Goal: Task Accomplishment & Management: Manage account settings

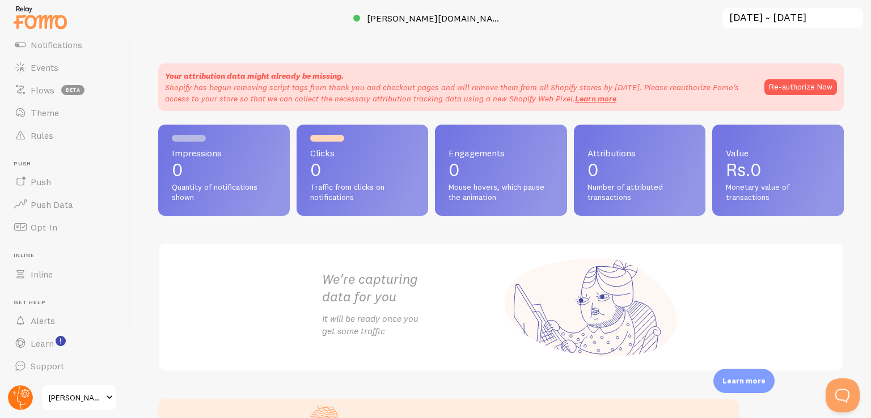
click at [23, 389] on circle at bounding box center [20, 397] width 25 height 25
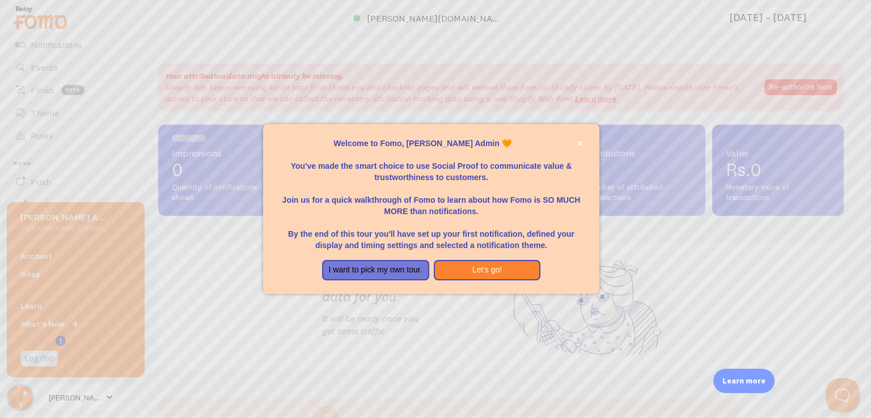
click at [44, 257] on div at bounding box center [435, 209] width 871 height 418
click at [453, 274] on button "Let's go!" at bounding box center [487, 270] width 107 height 20
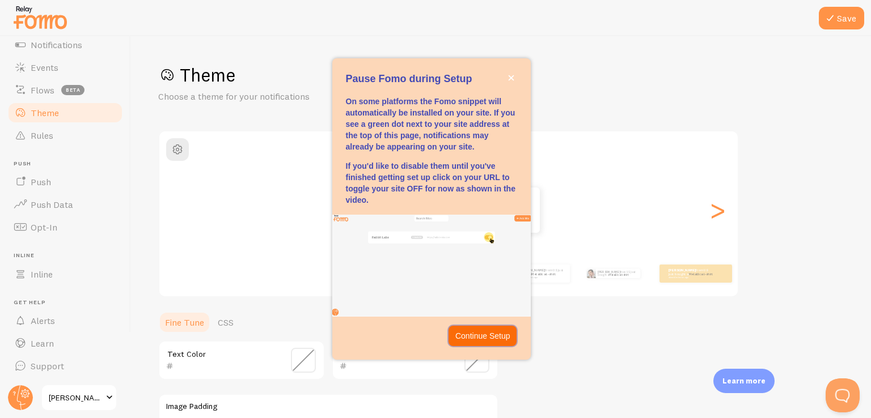
click at [498, 331] on p "Continue Setup" at bounding box center [482, 335] width 55 height 11
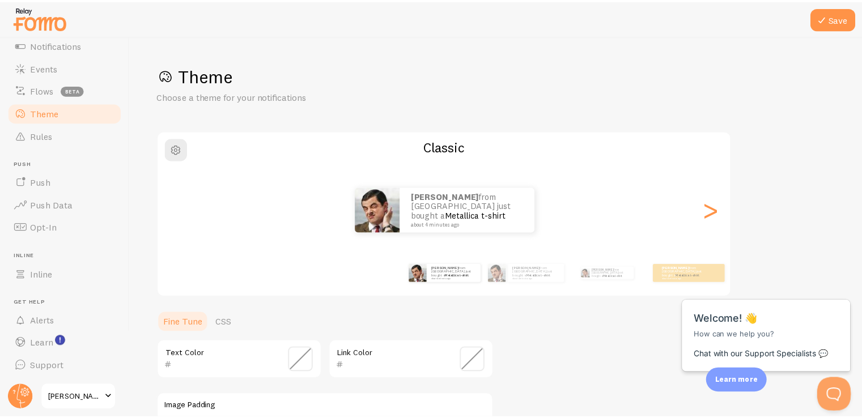
scroll to position [235, 0]
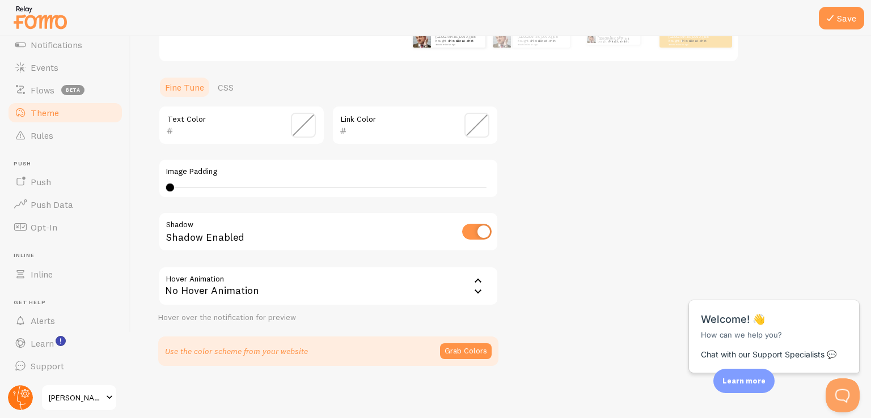
click at [20, 390] on circle at bounding box center [20, 397] width 25 height 25
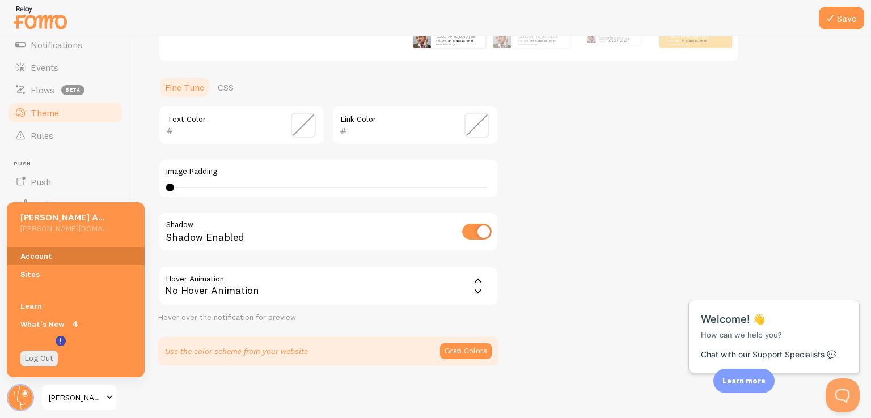
click at [50, 250] on link "Account" at bounding box center [76, 256] width 138 height 18
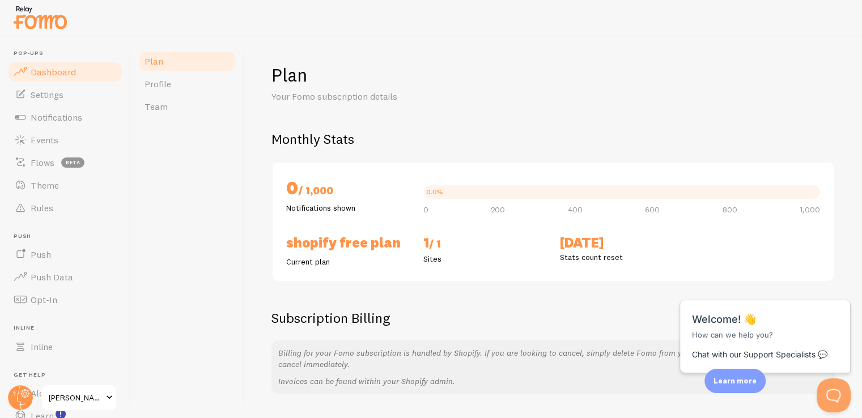
click at [48, 75] on span "Dashboard" at bounding box center [53, 71] width 45 height 11
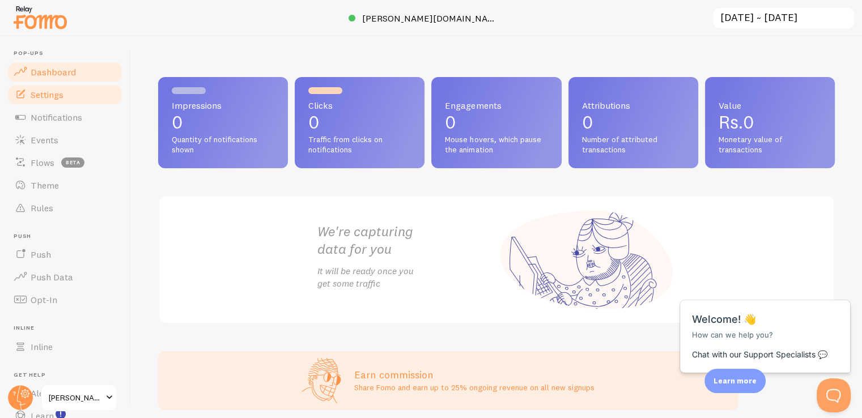
click at [65, 96] on link "Settings" at bounding box center [65, 94] width 117 height 23
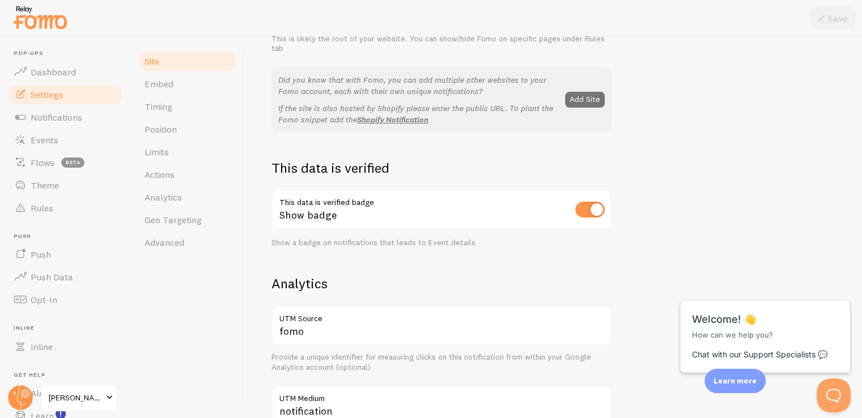
scroll to position [179, 0]
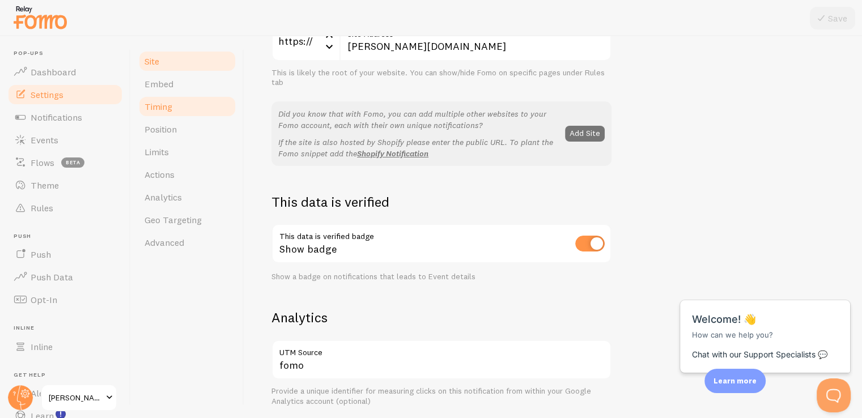
click at [159, 105] on span "Timing" at bounding box center [159, 106] width 28 height 11
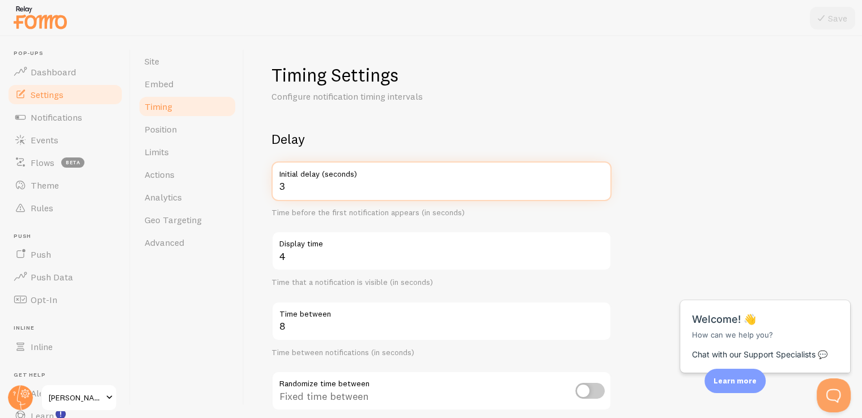
click at [311, 181] on input "3" at bounding box center [442, 182] width 340 height 40
drag, startPoint x: 311, startPoint y: 181, endPoint x: 283, endPoint y: 190, distance: 28.7
click at [283, 190] on input "3" at bounding box center [442, 182] width 340 height 40
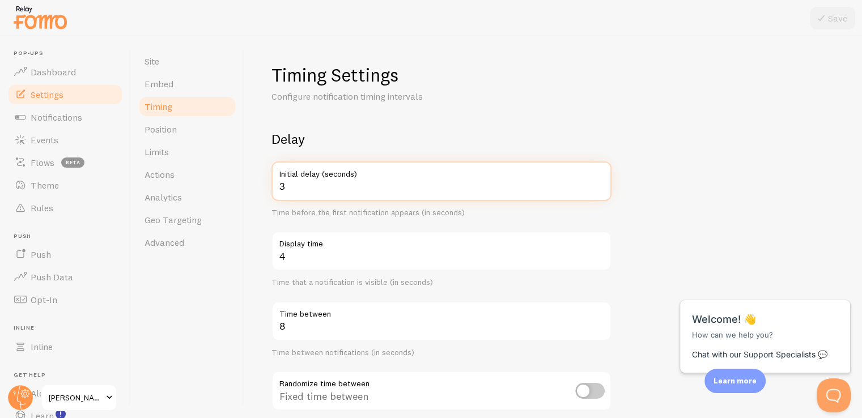
click at [283, 190] on input "3" at bounding box center [442, 182] width 340 height 40
type input "6"
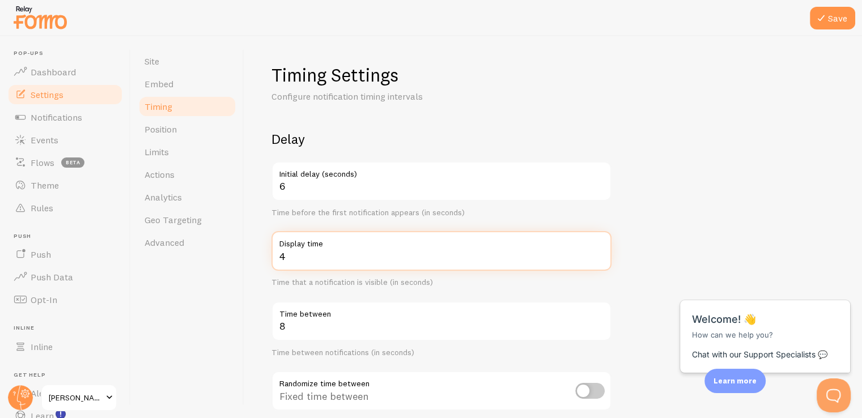
drag, startPoint x: 297, startPoint y: 261, endPoint x: 245, endPoint y: 268, distance: 52.5
click at [245, 268] on div "Timing Settings Configure notification timing intervals Delay 6 Initial delay (…" at bounding box center [553, 227] width 618 height 382
type input "8"
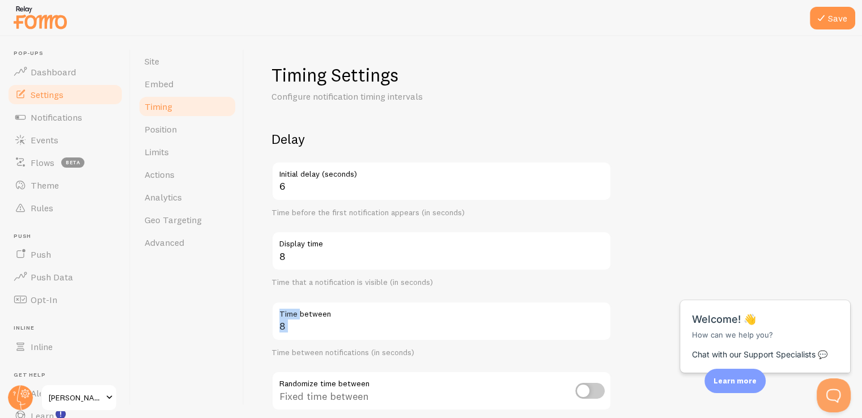
drag, startPoint x: 301, startPoint y: 316, endPoint x: 296, endPoint y: 327, distance: 11.7
click at [296, 327] on div "8 Time between" at bounding box center [442, 322] width 340 height 40
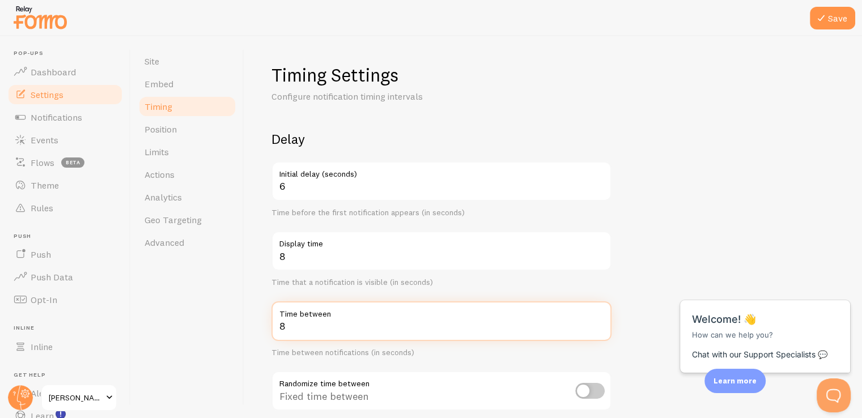
drag, startPoint x: 296, startPoint y: 327, endPoint x: 253, endPoint y: 332, distance: 43.4
click at [253, 332] on div "Timing Settings Configure notification timing intervals Delay 6 Initial delay (…" at bounding box center [553, 227] width 618 height 382
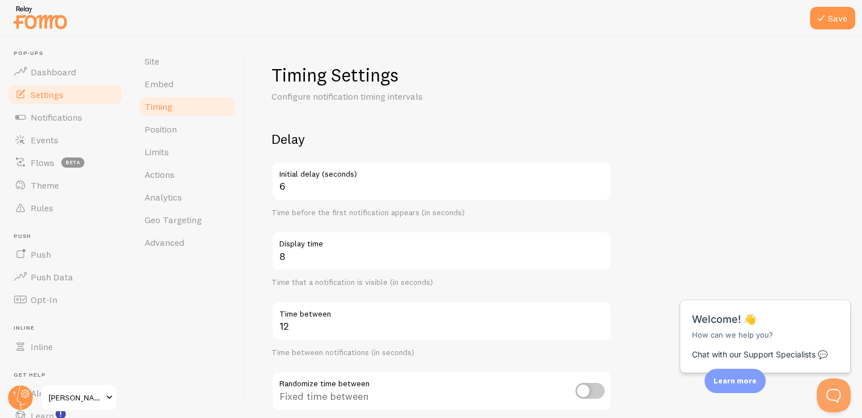
click at [726, 184] on form "Delay 6 Initial delay (seconds) Time before the first notification appears (in …" at bounding box center [553, 373] width 563 height 486
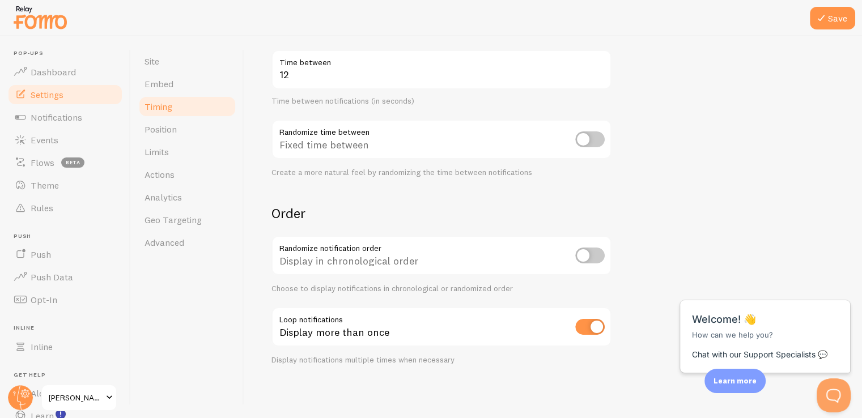
scroll to position [95, 0]
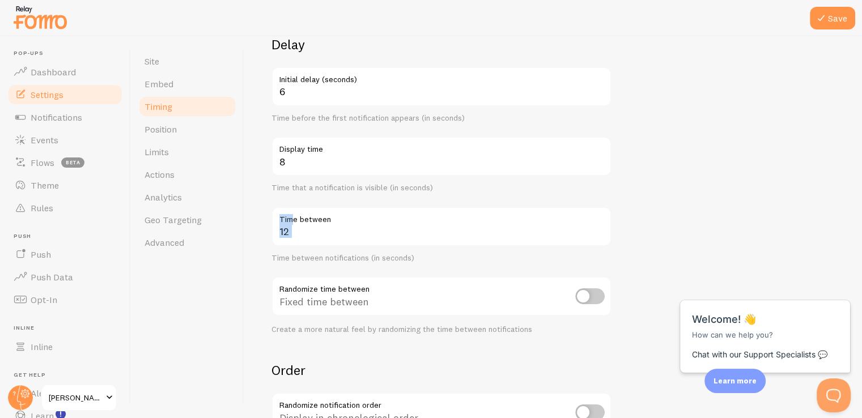
drag, startPoint x: 294, startPoint y: 222, endPoint x: 290, endPoint y: 231, distance: 9.4
click at [290, 231] on div "12 Time between" at bounding box center [442, 227] width 340 height 40
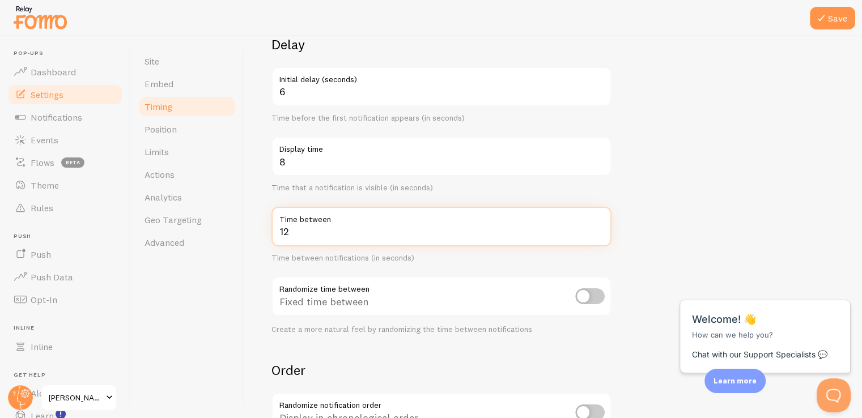
click at [290, 231] on input "12" at bounding box center [442, 227] width 340 height 40
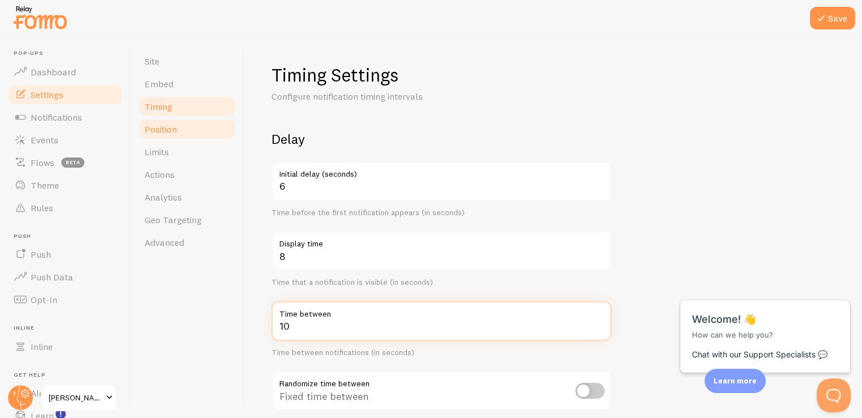
type input "10"
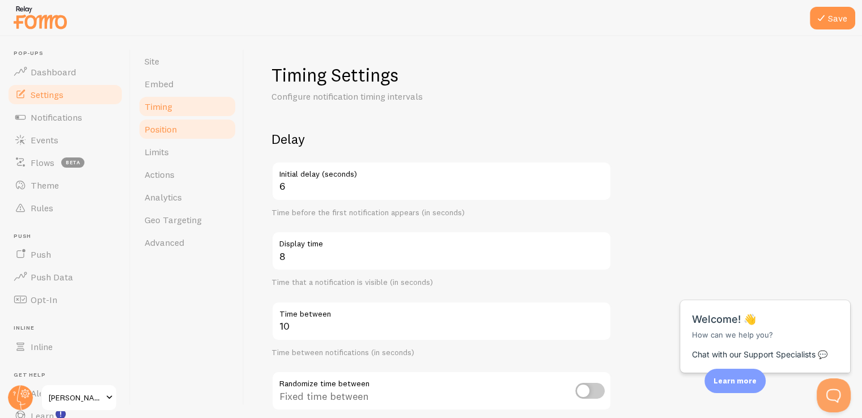
click at [161, 126] on span "Position" at bounding box center [161, 129] width 32 height 11
click at [848, 14] on button "Save" at bounding box center [832, 18] width 45 height 23
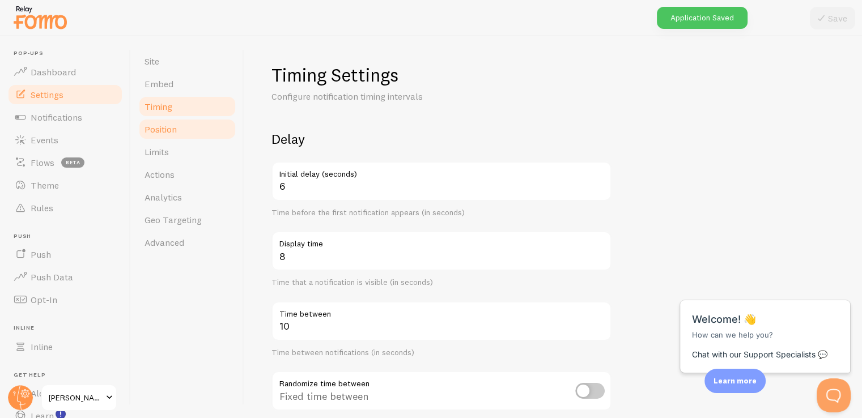
click at [175, 130] on span "Position" at bounding box center [161, 129] width 32 height 11
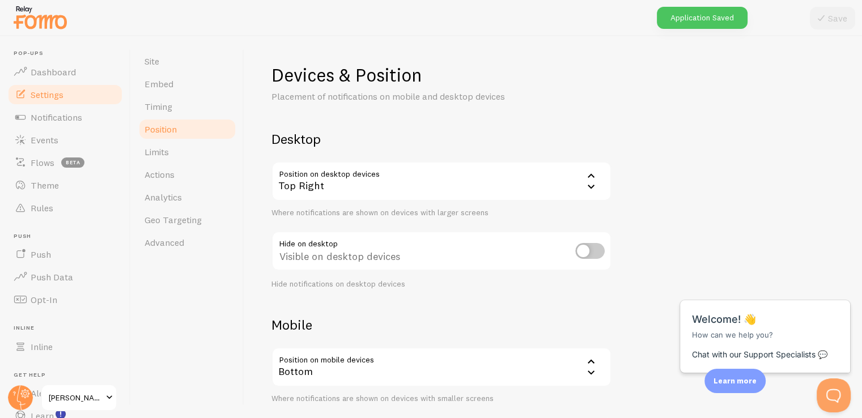
scroll to position [111, 0]
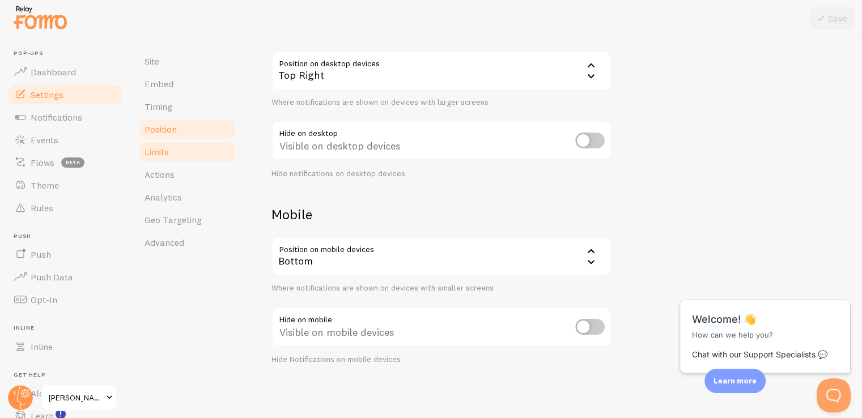
click at [182, 153] on link "Limits" at bounding box center [187, 152] width 99 height 23
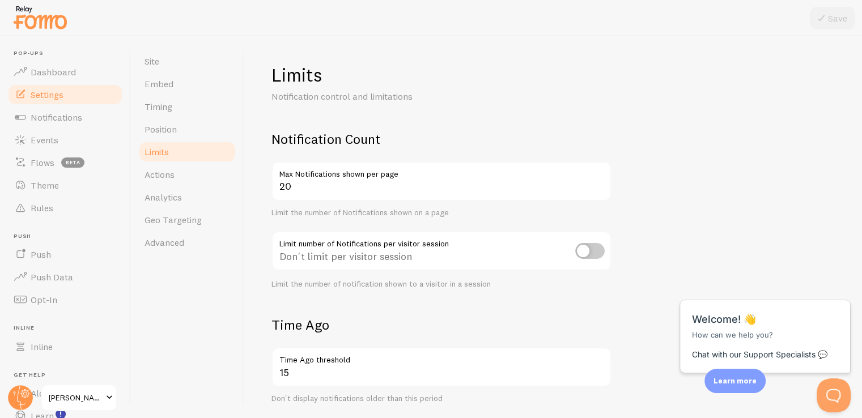
scroll to position [78, 0]
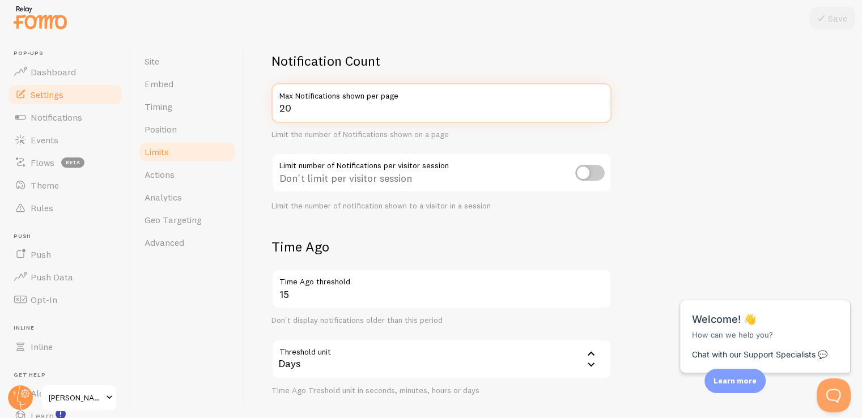
click at [369, 108] on input "20" at bounding box center [442, 103] width 340 height 40
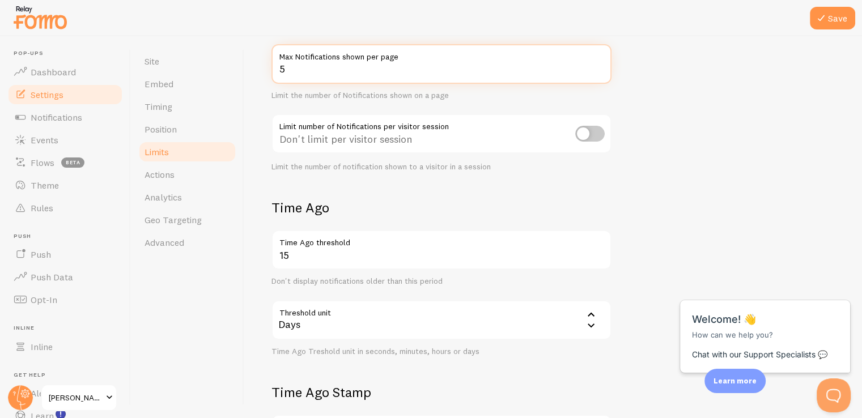
type input "5"
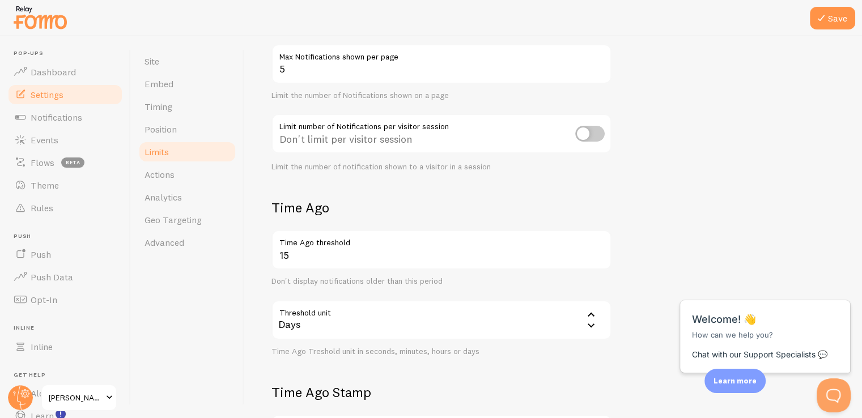
click at [426, 217] on div "Time Ago 15 Time Ago threshold Don't display notifications older than this peri…" at bounding box center [442, 278] width 340 height 158
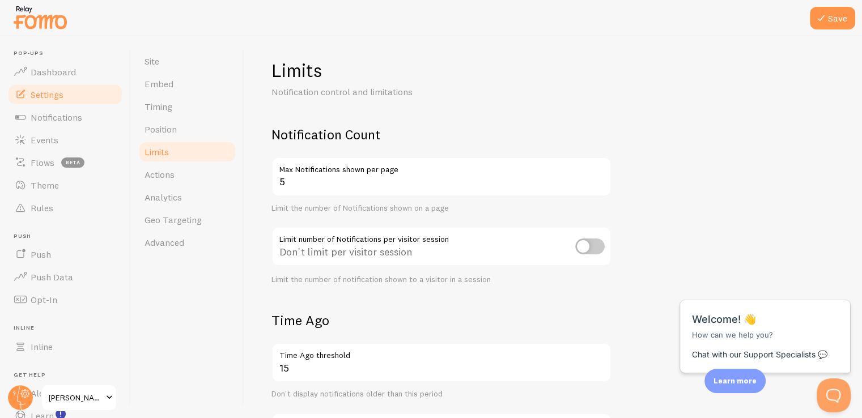
scroll to position [5, 0]
click at [583, 241] on input "checkbox" at bounding box center [589, 247] width 29 height 16
checkbox input "true"
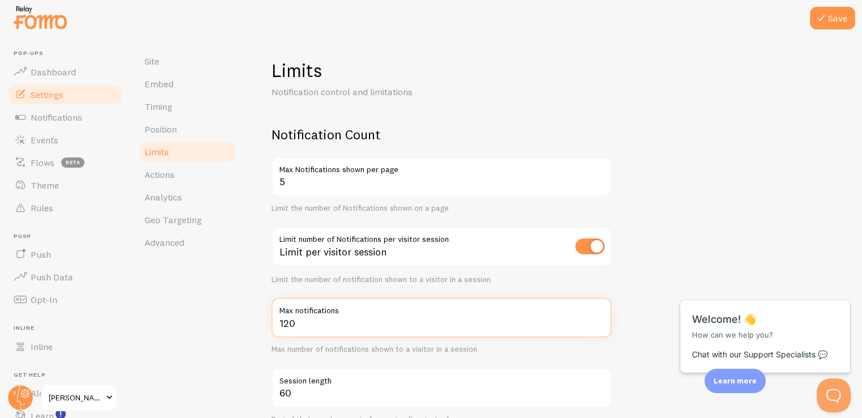
click at [292, 319] on input "120" at bounding box center [442, 318] width 340 height 40
type input "1"
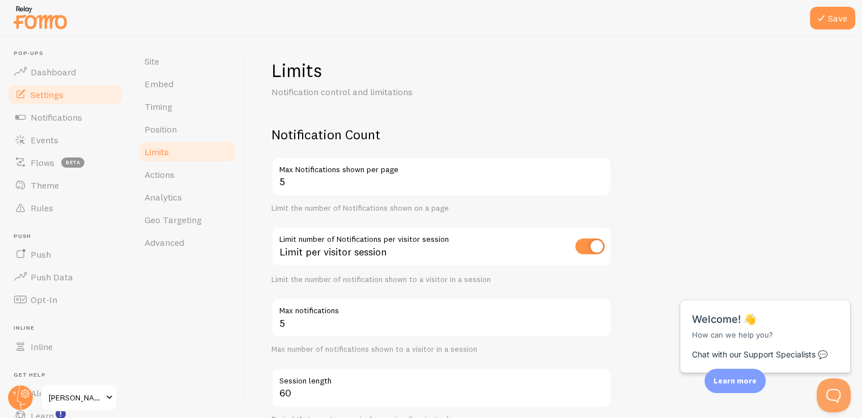
click at [306, 352] on div "Max number of notifications shown to a visitor in a session" at bounding box center [442, 350] width 340 height 10
drag, startPoint x: 306, startPoint y: 352, endPoint x: 376, endPoint y: 345, distance: 70.6
click at [376, 345] on div "Max number of notifications shown to a visitor in a session" at bounding box center [442, 350] width 340 height 10
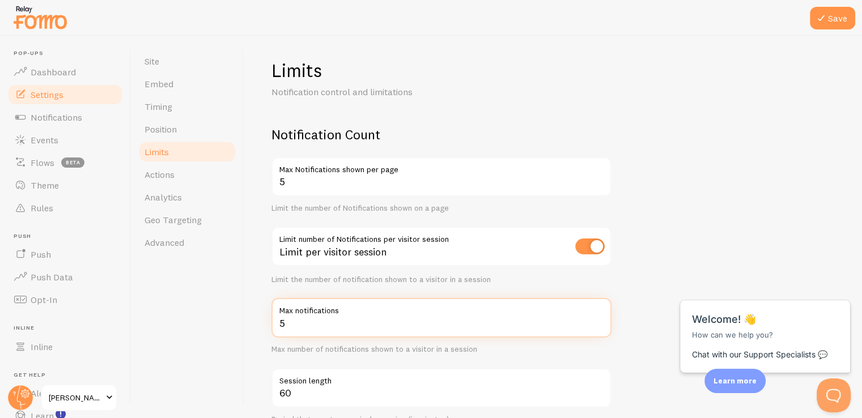
click at [330, 324] on input "5" at bounding box center [442, 318] width 340 height 40
type input "6"
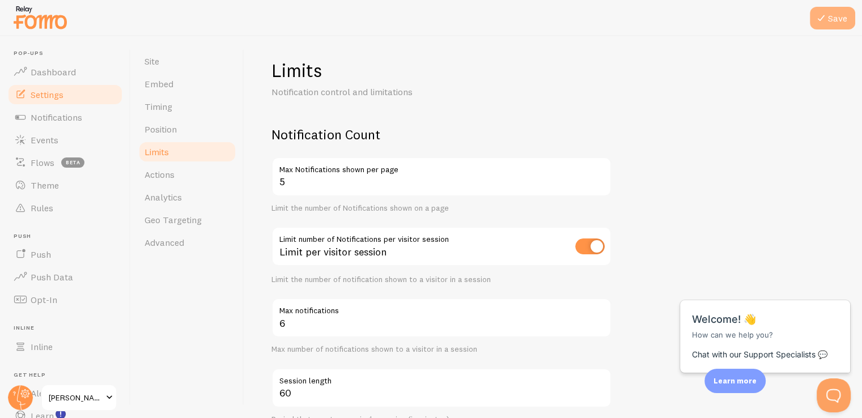
click at [837, 13] on button "Save" at bounding box center [832, 18] width 45 height 23
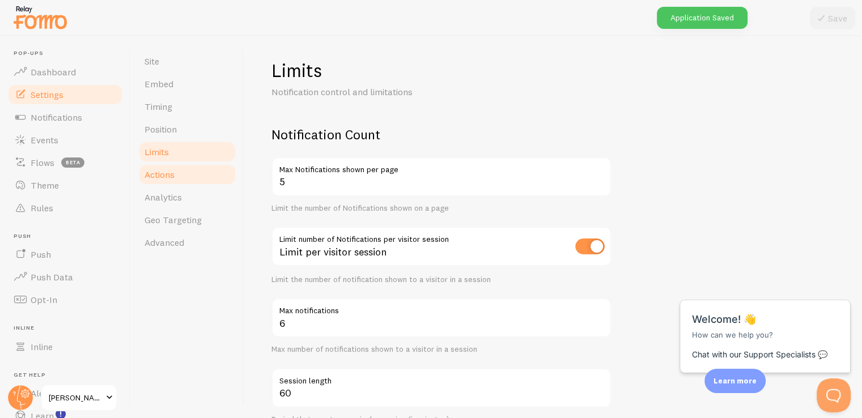
click at [196, 171] on link "Actions" at bounding box center [187, 174] width 99 height 23
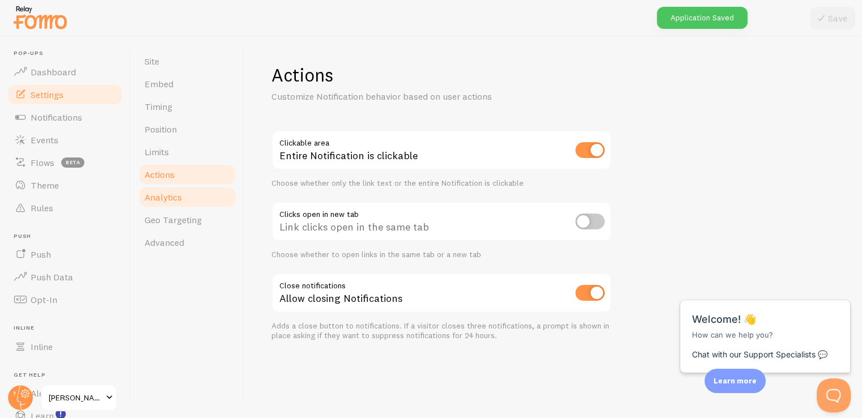
click at [186, 192] on link "Analytics" at bounding box center [187, 197] width 99 height 23
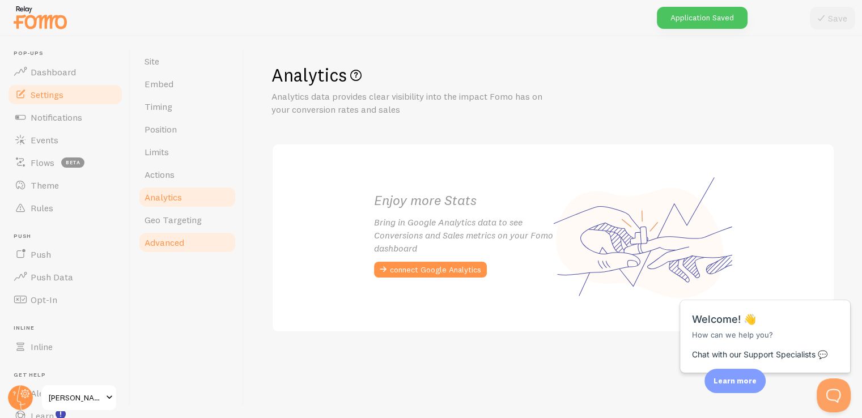
click at [167, 241] on span "Advanced" at bounding box center [165, 242] width 40 height 11
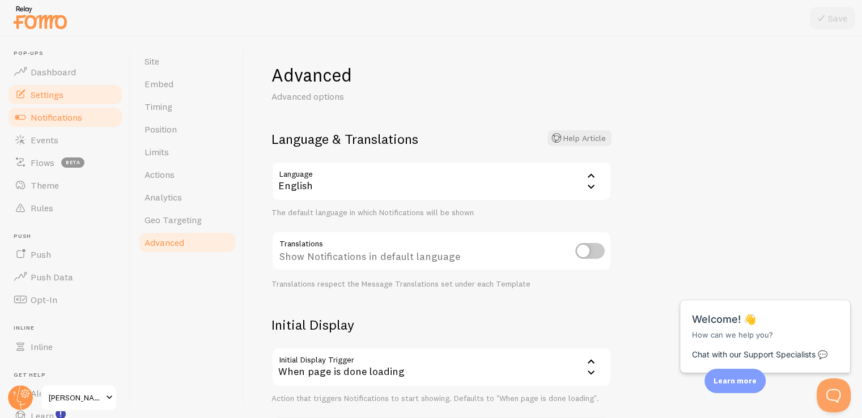
click at [95, 124] on link "Notifications" at bounding box center [65, 117] width 117 height 23
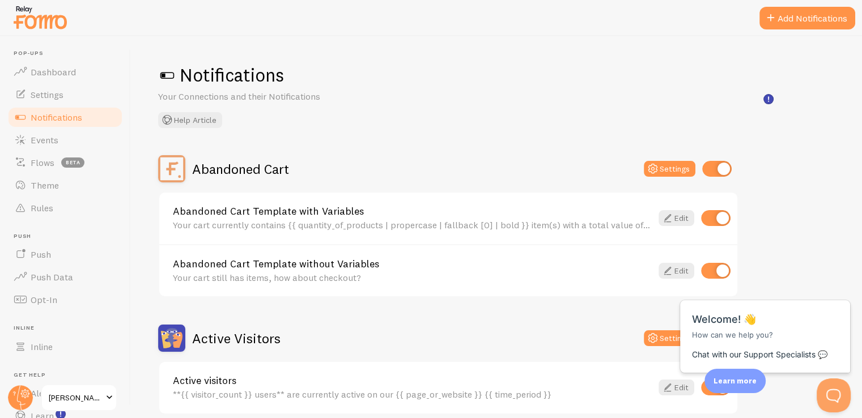
scroll to position [110, 0]
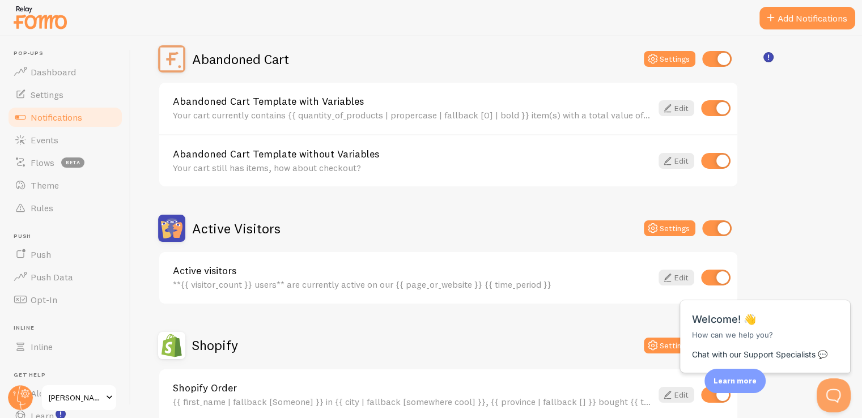
click at [720, 62] on input "checkbox" at bounding box center [716, 59] width 29 height 16
checkbox input "false"
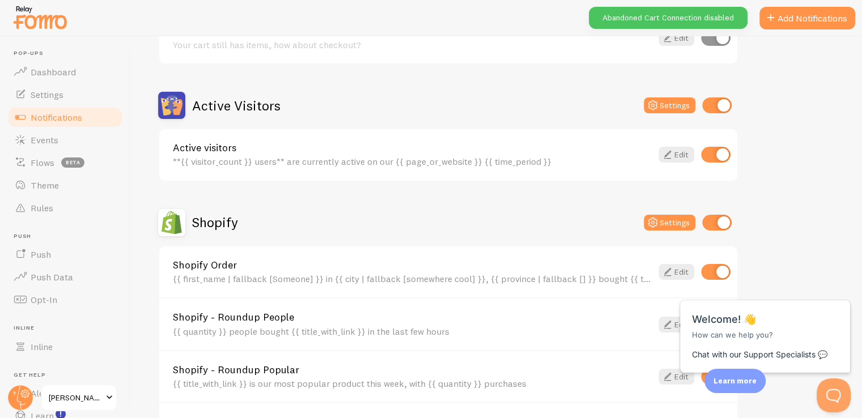
scroll to position [236, 0]
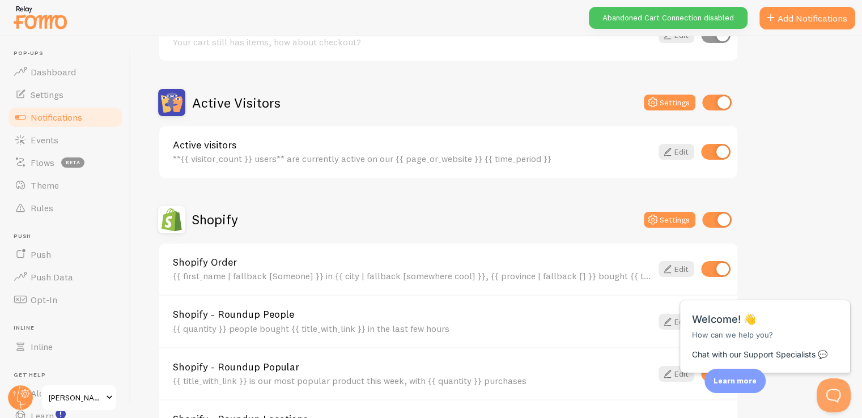
click at [720, 107] on input "checkbox" at bounding box center [716, 103] width 29 height 16
checkbox input "false"
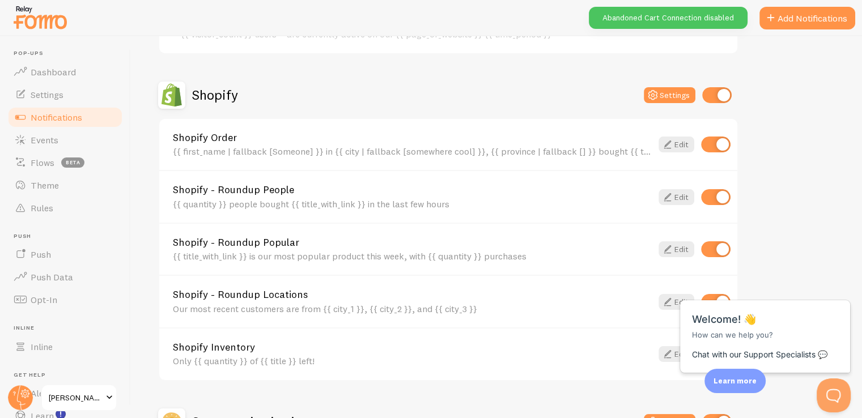
scroll to position [364, 0]
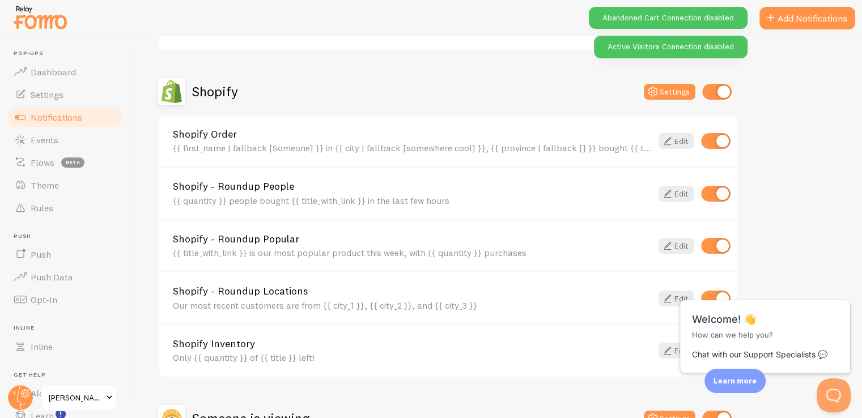
click at [719, 191] on input "checkbox" at bounding box center [715, 194] width 29 height 16
checkbox input "false"
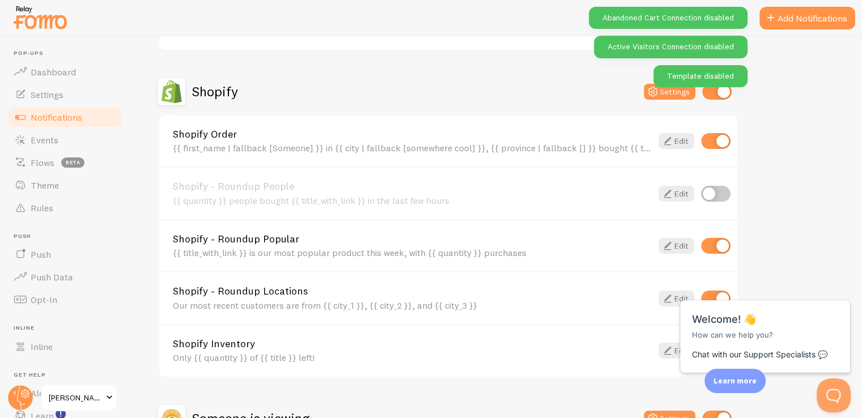
click at [711, 241] on input "checkbox" at bounding box center [715, 246] width 29 height 16
checkbox input "false"
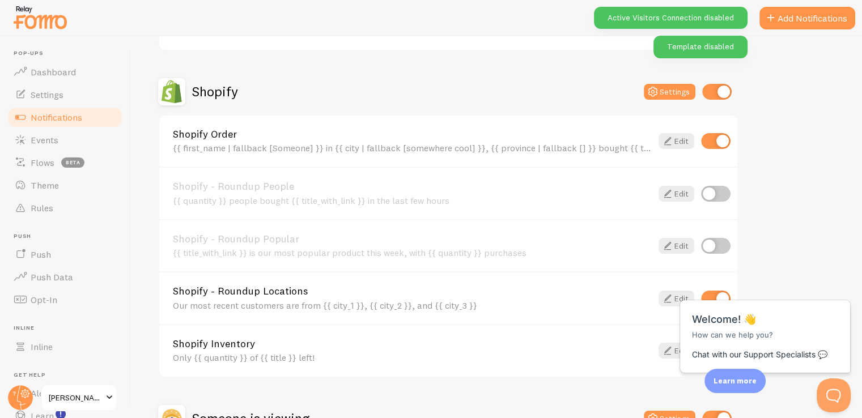
scroll to position [432, 0]
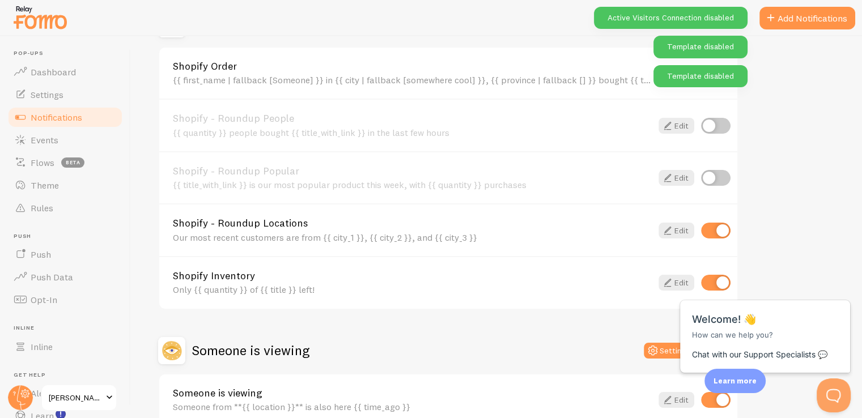
click at [709, 231] on input "checkbox" at bounding box center [715, 231] width 29 height 16
checkbox input "false"
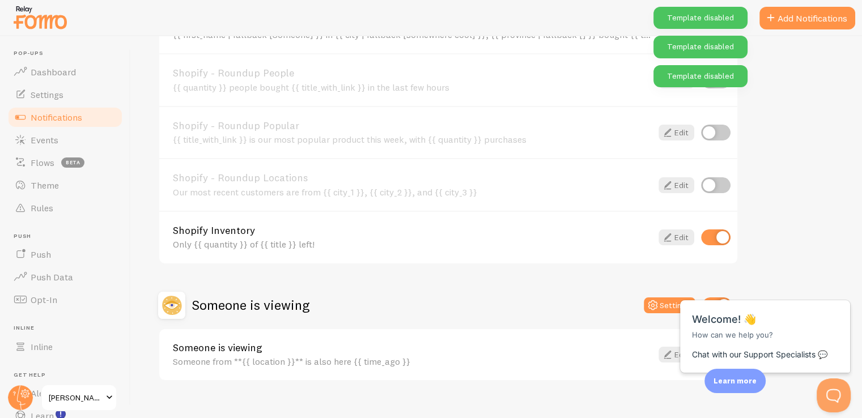
click at [720, 230] on input "checkbox" at bounding box center [715, 238] width 29 height 16
checkbox input "false"
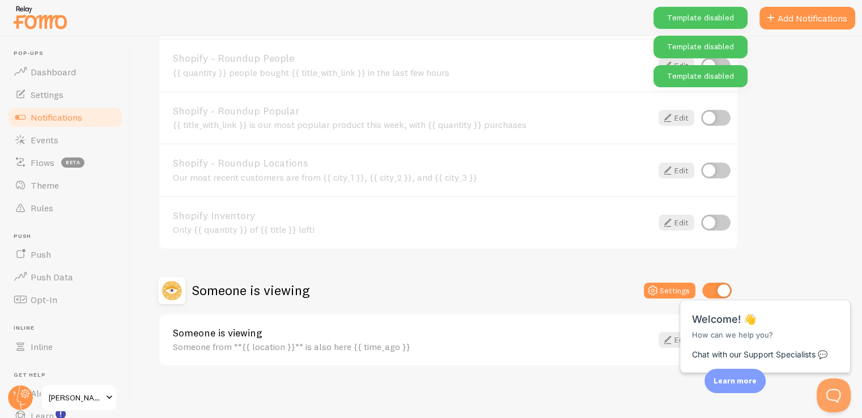
click at [724, 272] on html "Close cross-small Welcome! 👋 How can we help you? Chat with our Support Special…" at bounding box center [766, 272] width 183 height 0
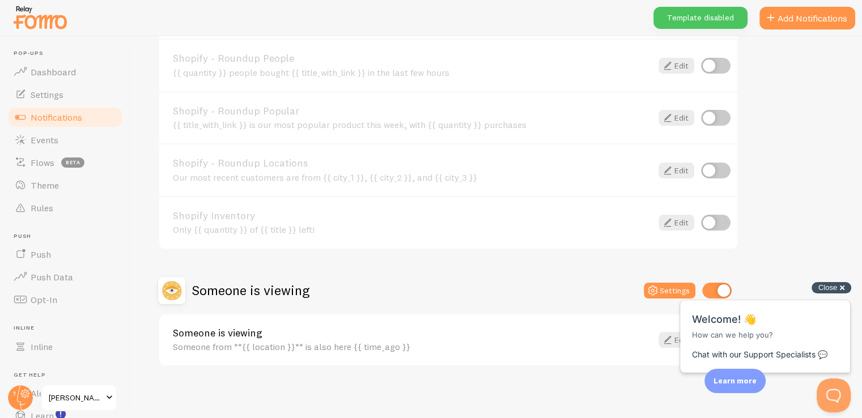
click at [838, 287] on div "Close cross-small" at bounding box center [832, 288] width 40 height 12
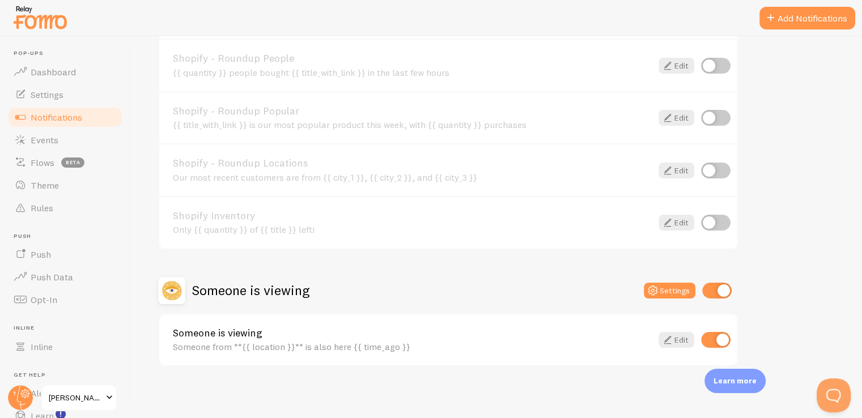
click at [724, 290] on input "checkbox" at bounding box center [716, 291] width 29 height 16
checkbox input "false"
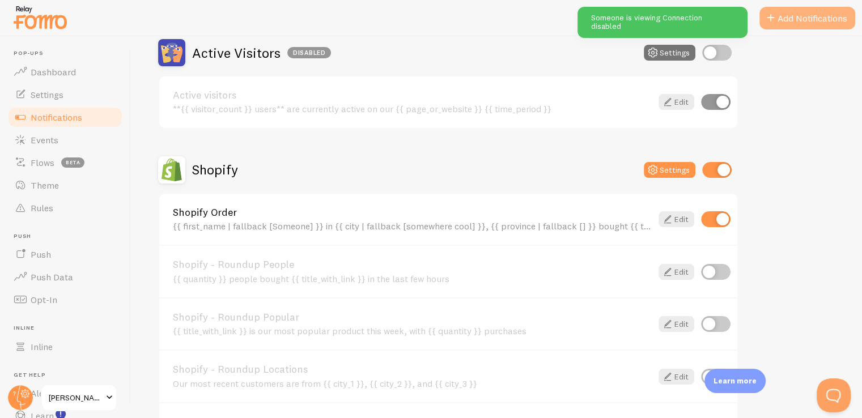
scroll to position [283, 0]
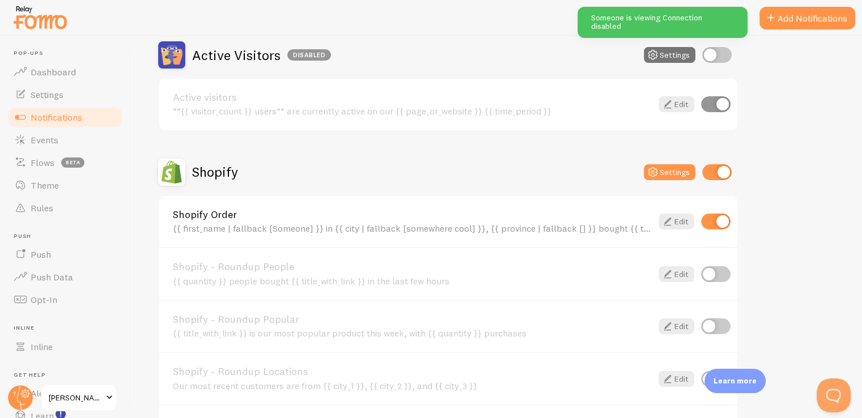
drag, startPoint x: 812, startPoint y: 14, endPoint x: 775, endPoint y: 90, distance: 84.2
click at [775, 90] on div "Add Notifications Notifications Your Connections and their Notifications Help A…" at bounding box center [496, 227] width 731 height 382
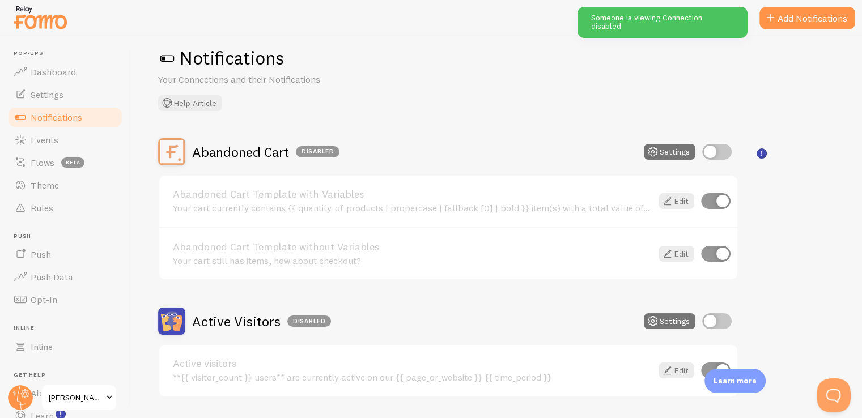
scroll to position [0, 0]
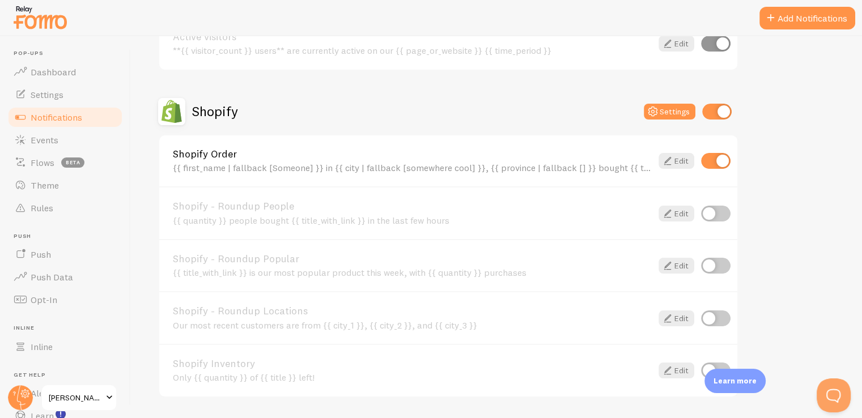
click at [756, 193] on div "Abandoned Cart Disabled Settings Abandoned Cart Template with Variables Your ca…" at bounding box center [496, 162] width 677 height 703
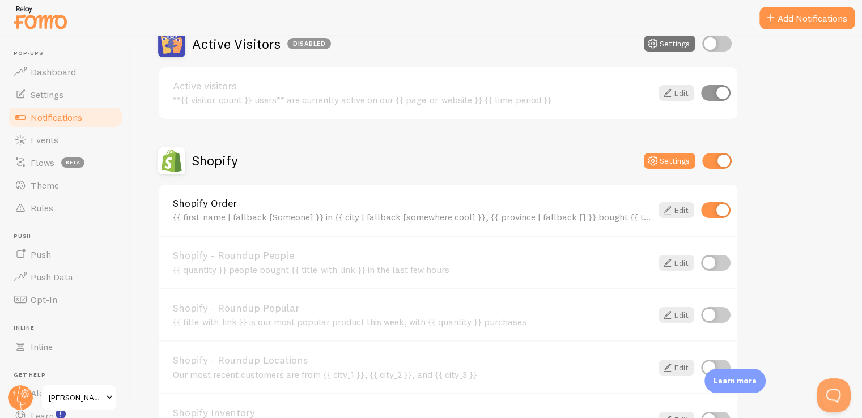
scroll to position [298, 0]
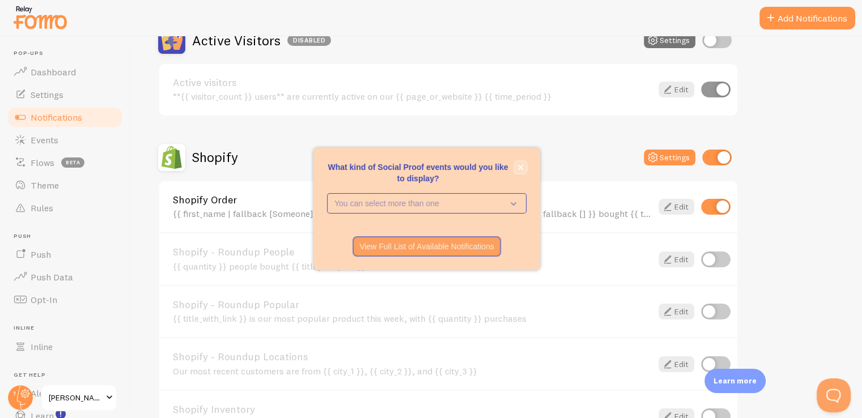
click at [522, 167] on icon "close," at bounding box center [521, 167] width 6 height 6
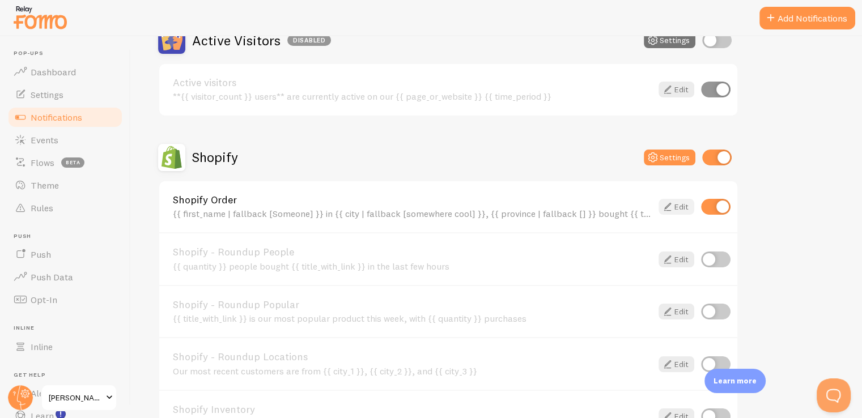
click at [667, 200] on icon at bounding box center [668, 207] width 14 height 14
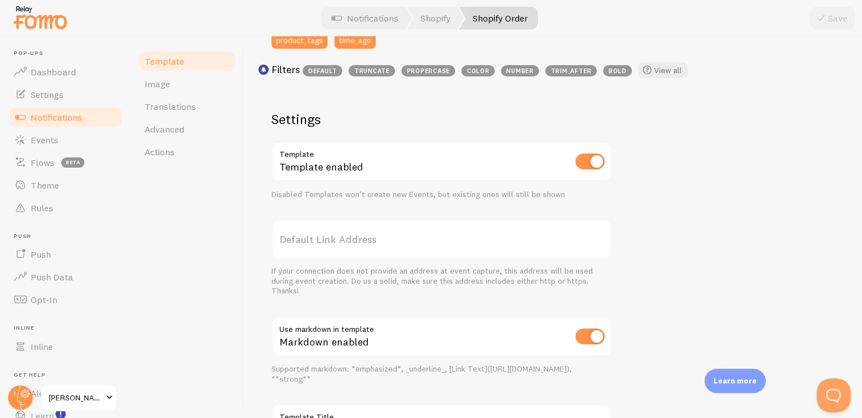
scroll to position [351, 0]
click at [514, 68] on span "number" at bounding box center [520, 70] width 38 height 11
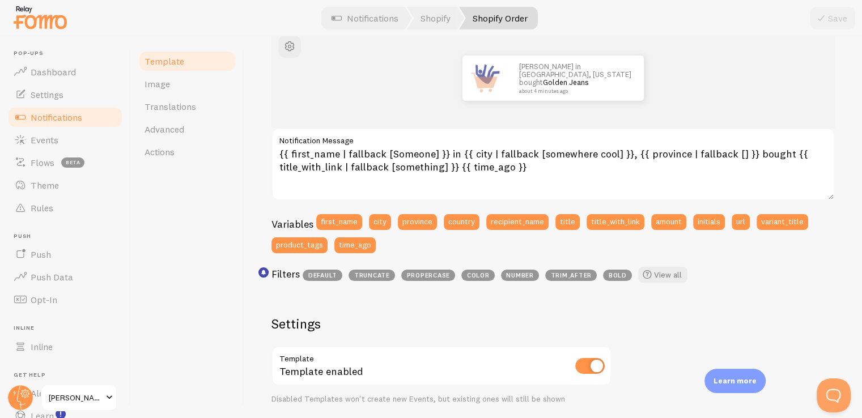
scroll to position [149, 0]
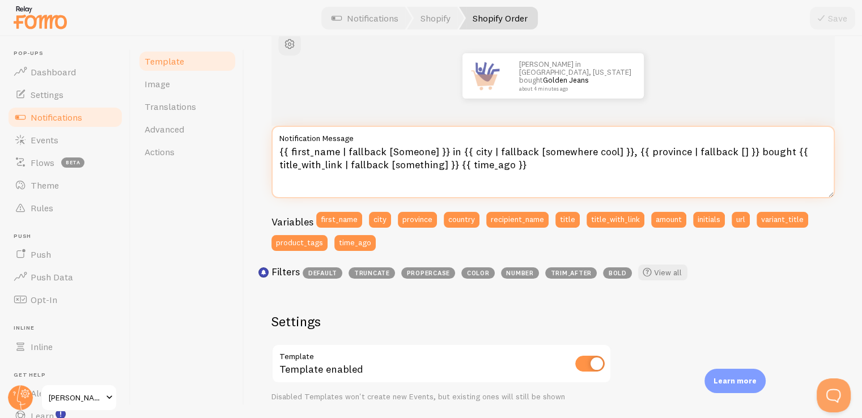
click at [506, 163] on textarea "{{ first_name | fallback [Someone] }} in {{ city | fallback [somewhere cool] }}…" at bounding box center [553, 162] width 563 height 73
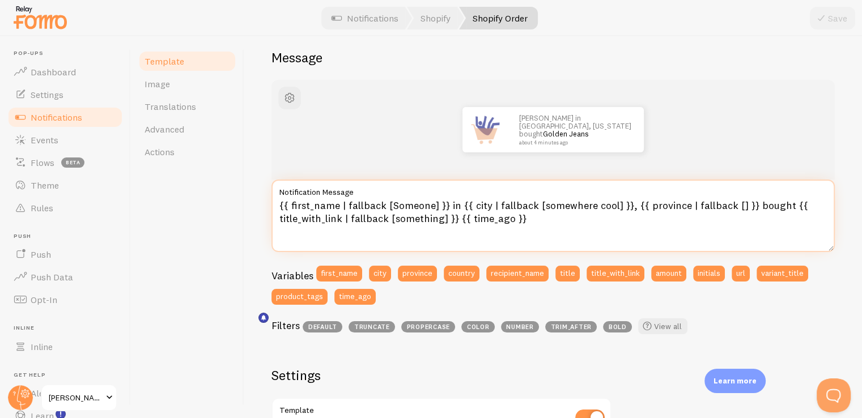
scroll to position [94, 0]
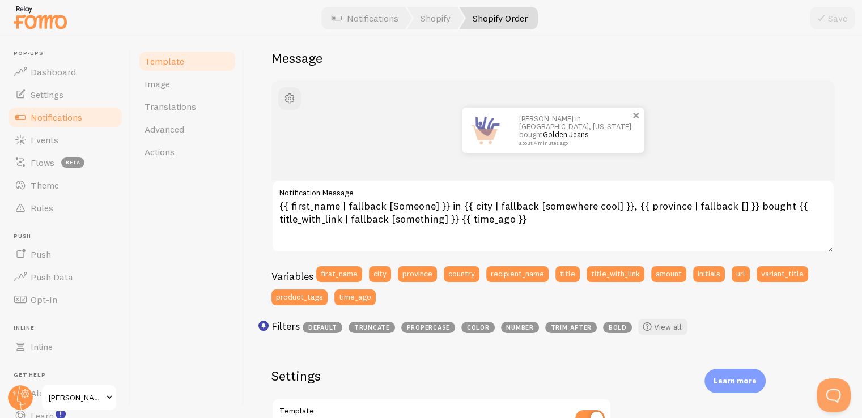
click at [531, 142] on div "John in San Francisco, California bought Golden Jeans about 4 minutes ago" at bounding box center [576, 130] width 136 height 45
click at [535, 141] on small "about 4 minutes ago" at bounding box center [574, 144] width 110 height 6
drag, startPoint x: 472, startPoint y: 157, endPoint x: 287, endPoint y: 107, distance: 191.4
click at [287, 107] on button "button" at bounding box center [289, 98] width 23 height 23
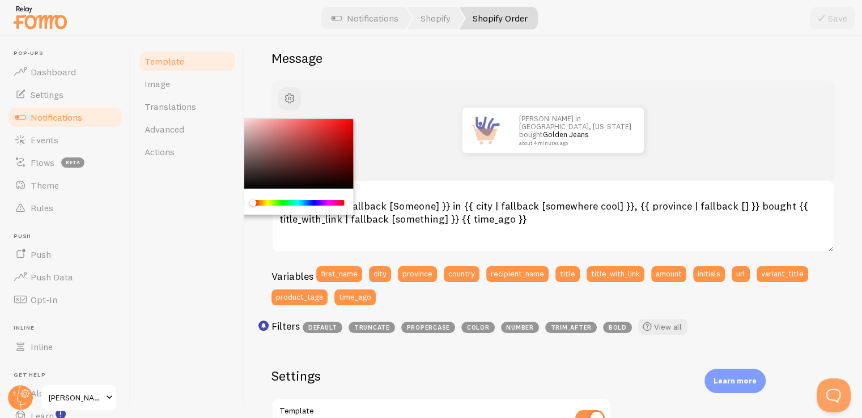
click at [349, 97] on div "John in San Francisco, California bought Golden Jeans about 4 minutes ago" at bounding box center [553, 130] width 563 height 100
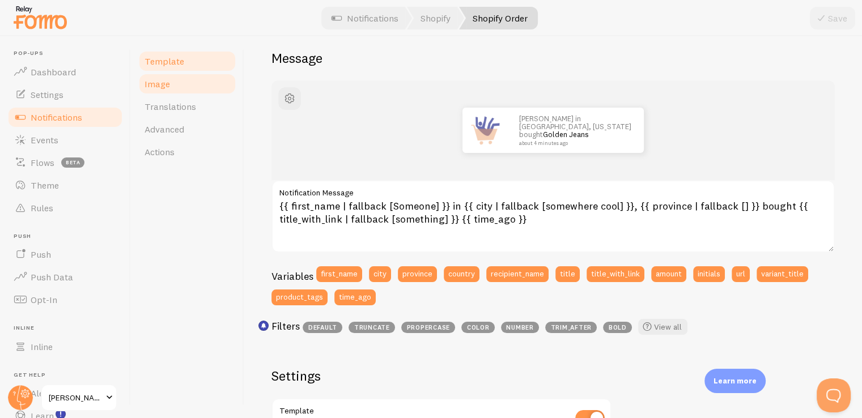
click at [182, 86] on link "Image" at bounding box center [187, 84] width 99 height 23
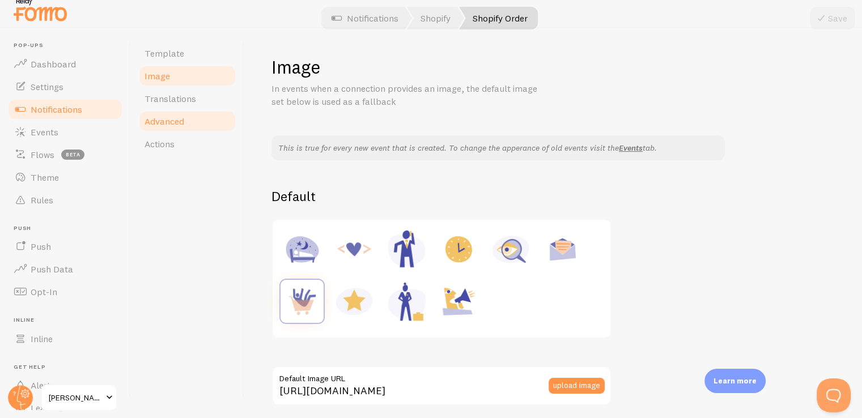
click at [170, 126] on span "Advanced" at bounding box center [165, 121] width 40 height 11
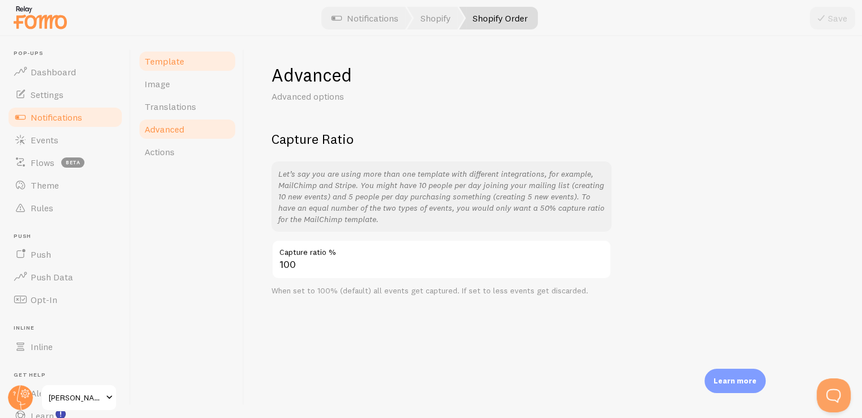
click at [198, 66] on link "Template" at bounding box center [187, 61] width 99 height 23
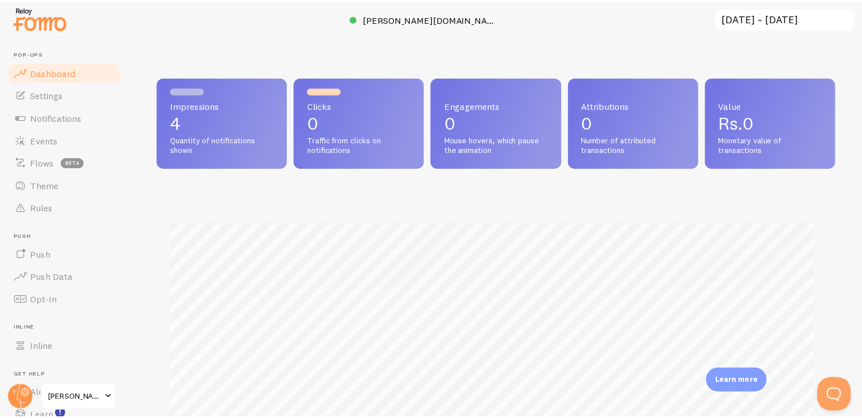
scroll to position [566516, 566146]
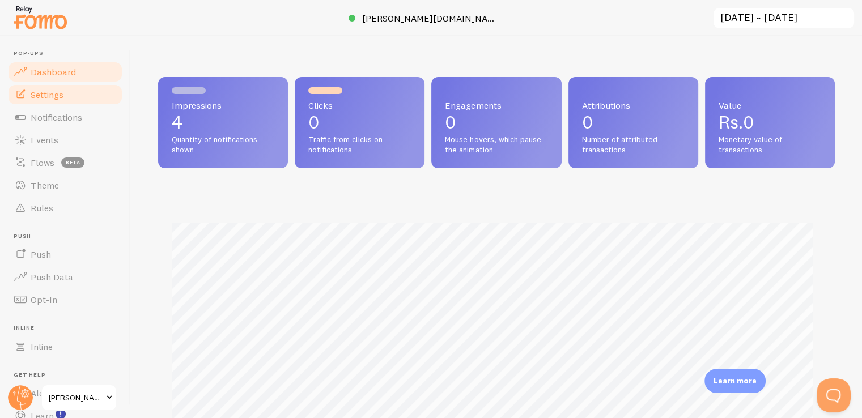
click at [74, 103] on link "Settings" at bounding box center [65, 94] width 117 height 23
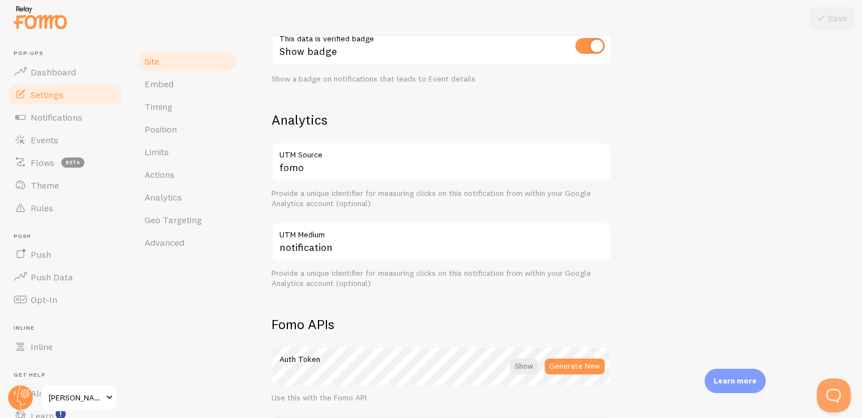
scroll to position [335, 0]
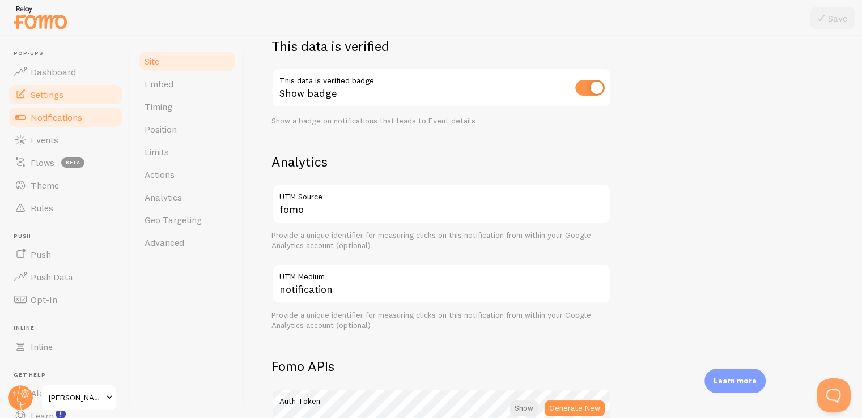
click at [60, 111] on link "Notifications" at bounding box center [65, 117] width 117 height 23
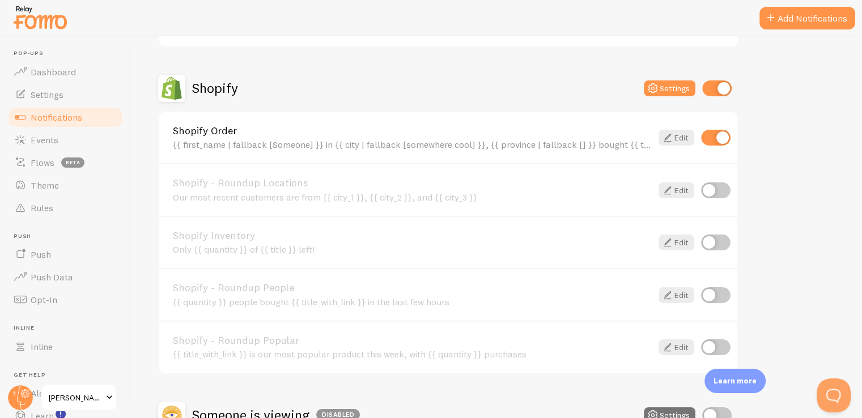
scroll to position [376, 0]
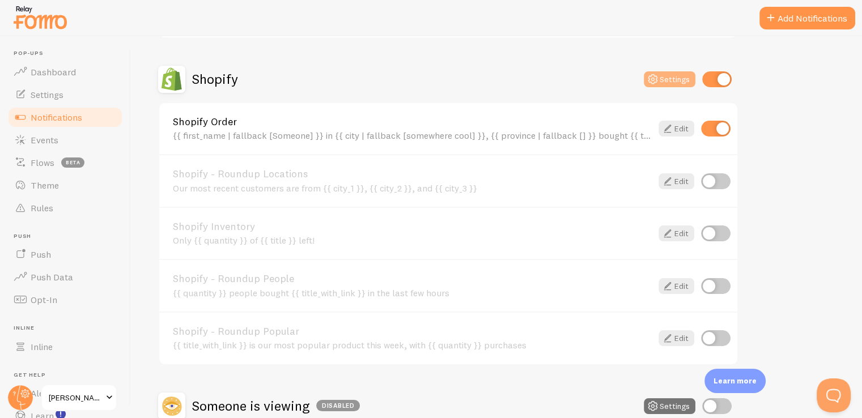
click at [663, 75] on button "Settings" at bounding box center [670, 79] width 52 height 16
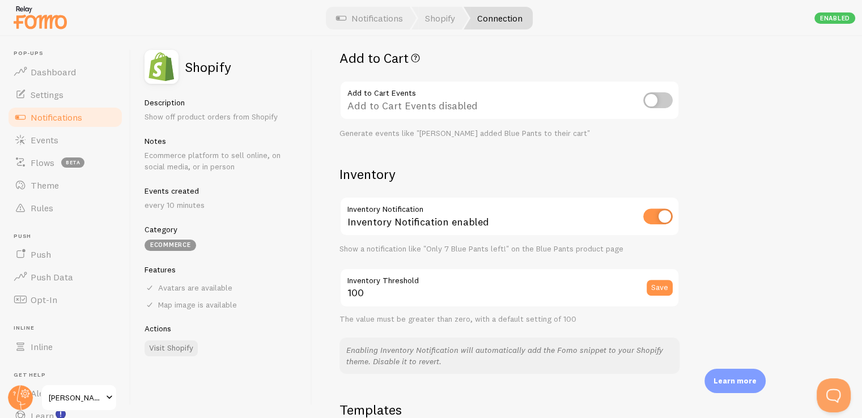
scroll to position [460, 0]
click at [652, 209] on input "checkbox" at bounding box center [657, 216] width 29 height 16
checkbox input "false"
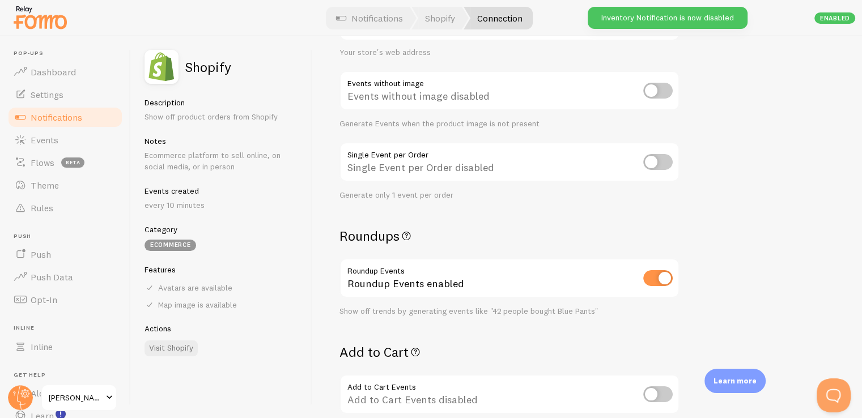
scroll to position [164, 0]
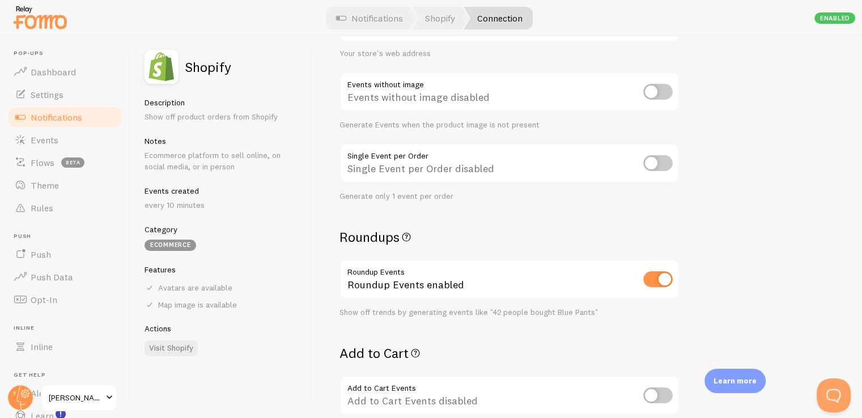
click at [659, 275] on input "checkbox" at bounding box center [657, 280] width 29 height 16
checkbox input "false"
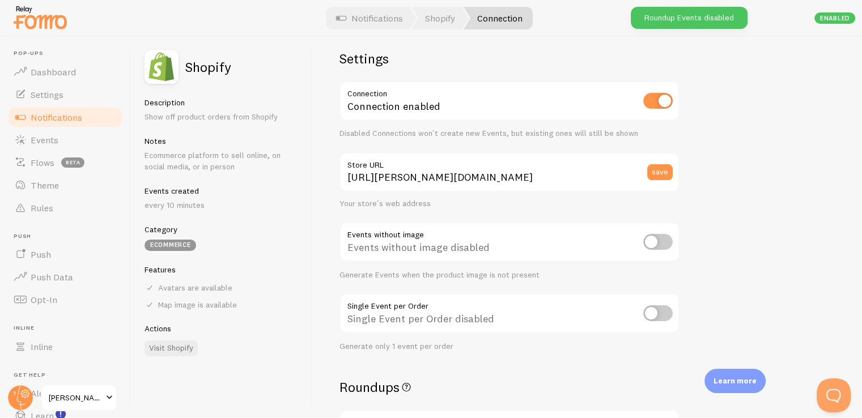
scroll to position [0, 0]
